Goal: Information Seeking & Learning: Learn about a topic

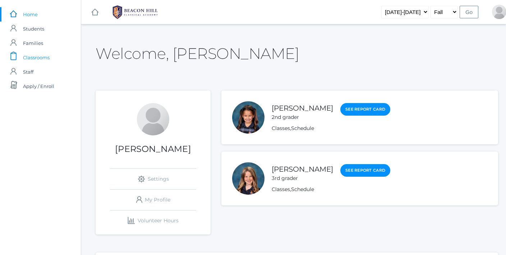
click at [41, 58] on span "Classrooms" at bounding box center [36, 57] width 27 height 14
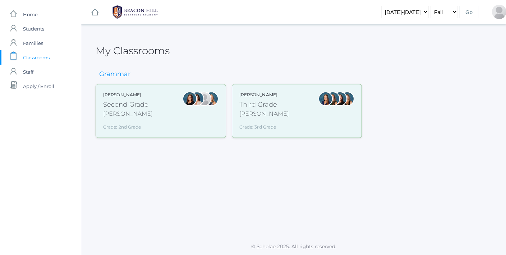
click at [118, 112] on div "[PERSON_NAME]" at bounding box center [128, 114] width 50 height 9
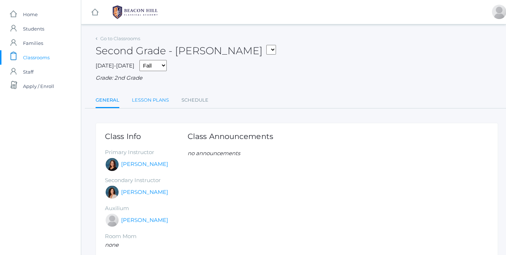
click at [150, 95] on link "Lesson Plans" at bounding box center [150, 100] width 37 height 14
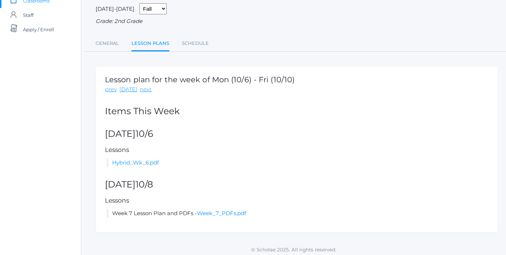
scroll to position [56, 0]
click at [149, 160] on link "Hybrid_Wk_6.pdf" at bounding box center [135, 163] width 47 height 7
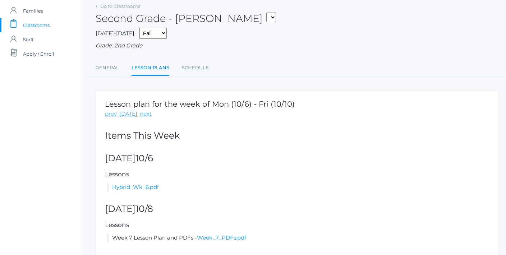
scroll to position [0, 0]
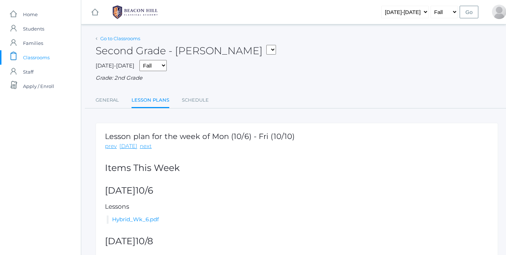
click at [106, 38] on link "Go to Classrooms" at bounding box center [120, 39] width 40 height 6
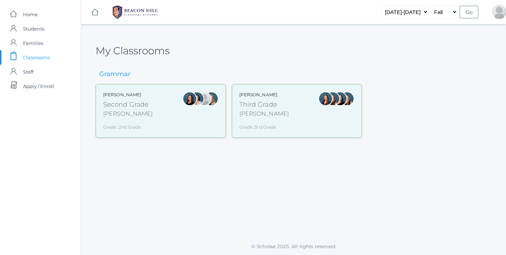
click at [248, 99] on div "Lori Webster Third Grade Webster Grade: 3rd Grade 03LA" at bounding box center [265, 111] width 50 height 39
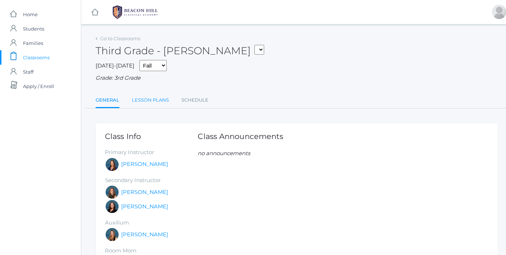
click at [146, 97] on link "Lesson Plans" at bounding box center [150, 100] width 37 height 14
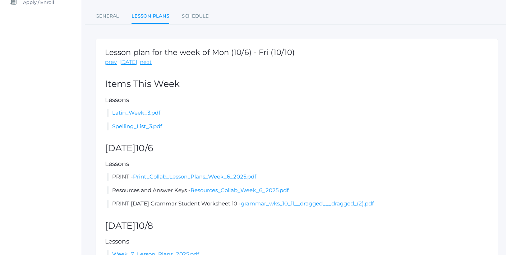
scroll to position [84, 0]
click at [275, 201] on link "grammar_wks_10_11__dragged___dragged_(2).pdf" at bounding box center [307, 204] width 133 height 7
